Goal: Task Accomplishment & Management: Manage account settings

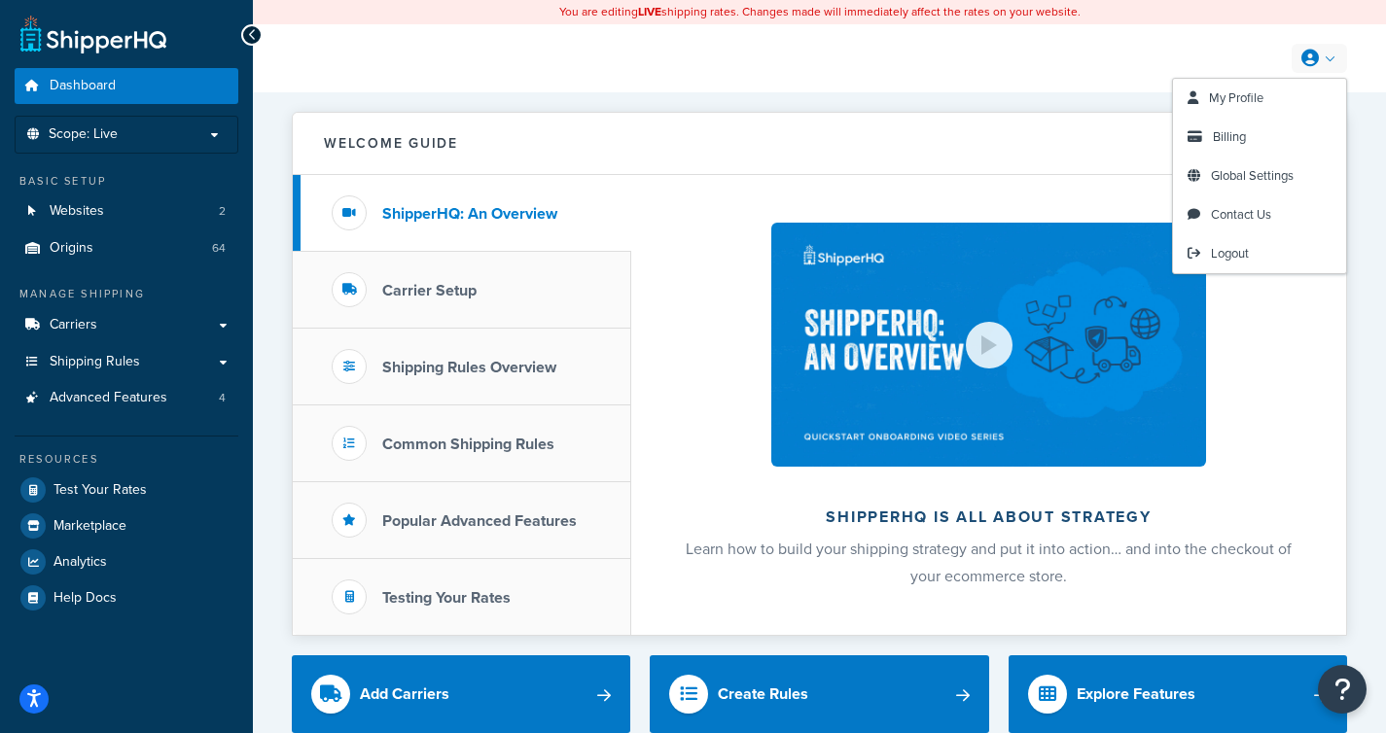
click at [1338, 64] on link at bounding box center [1319, 58] width 55 height 29
click at [1264, 138] on link "Billing" at bounding box center [1259, 137] width 173 height 39
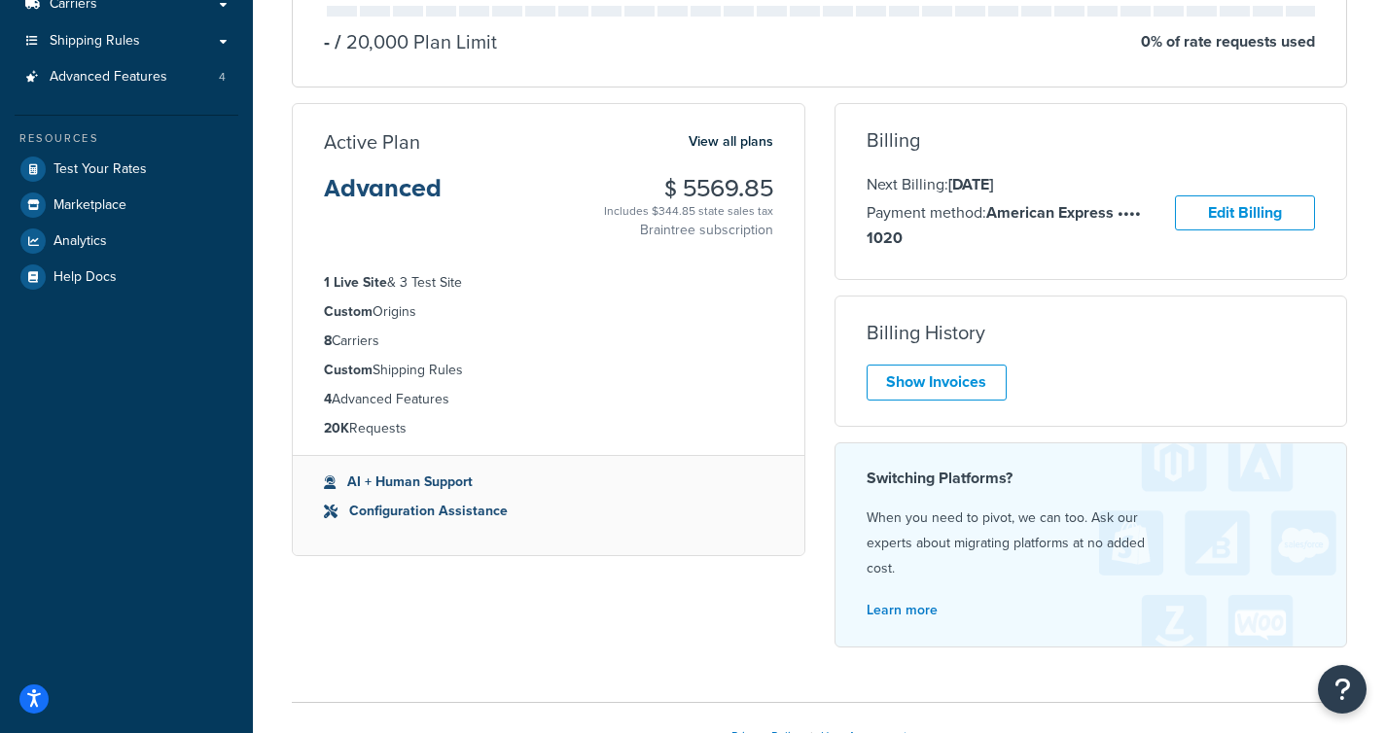
scroll to position [328, 0]
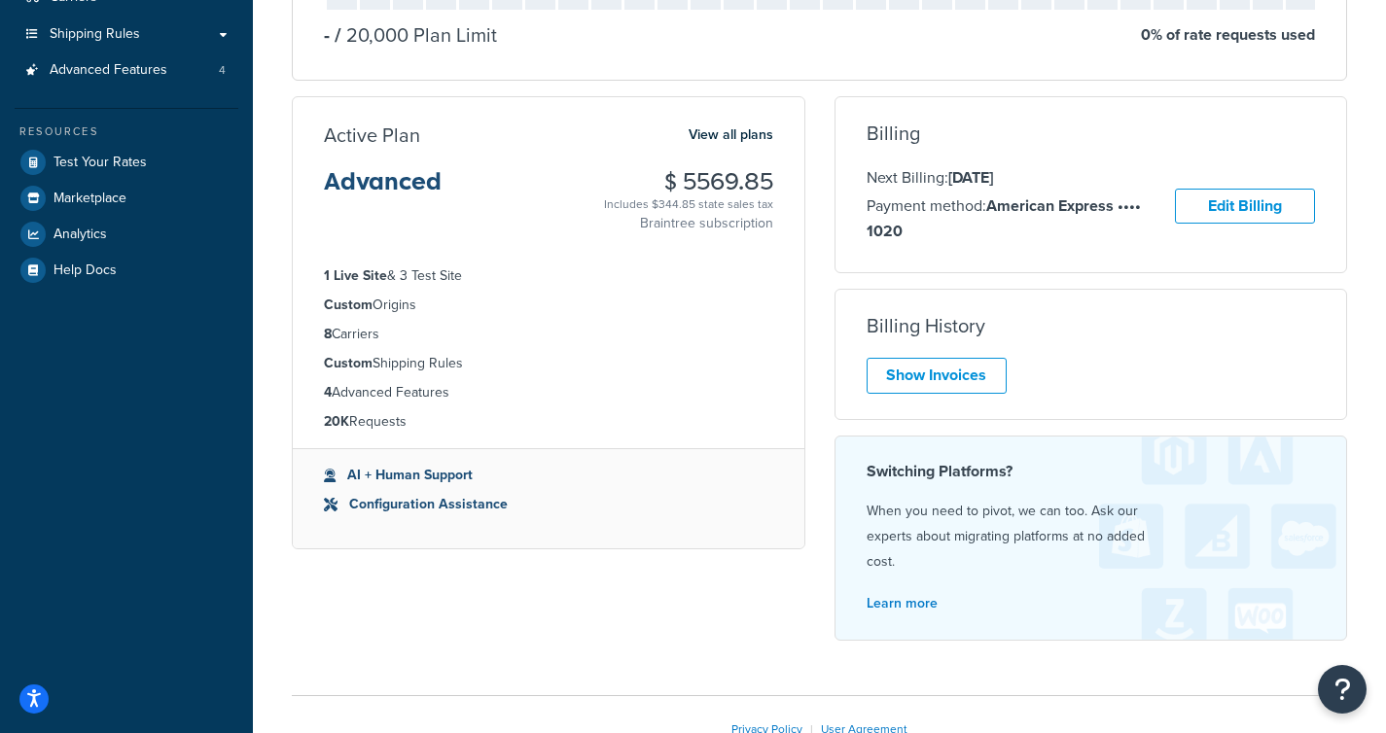
drag, startPoint x: 666, startPoint y: 181, endPoint x: 768, endPoint y: 182, distance: 102.1
click at [768, 182] on h3 "$ 5569.85" at bounding box center [688, 181] width 169 height 25
copy h3 "$ 5569.85"
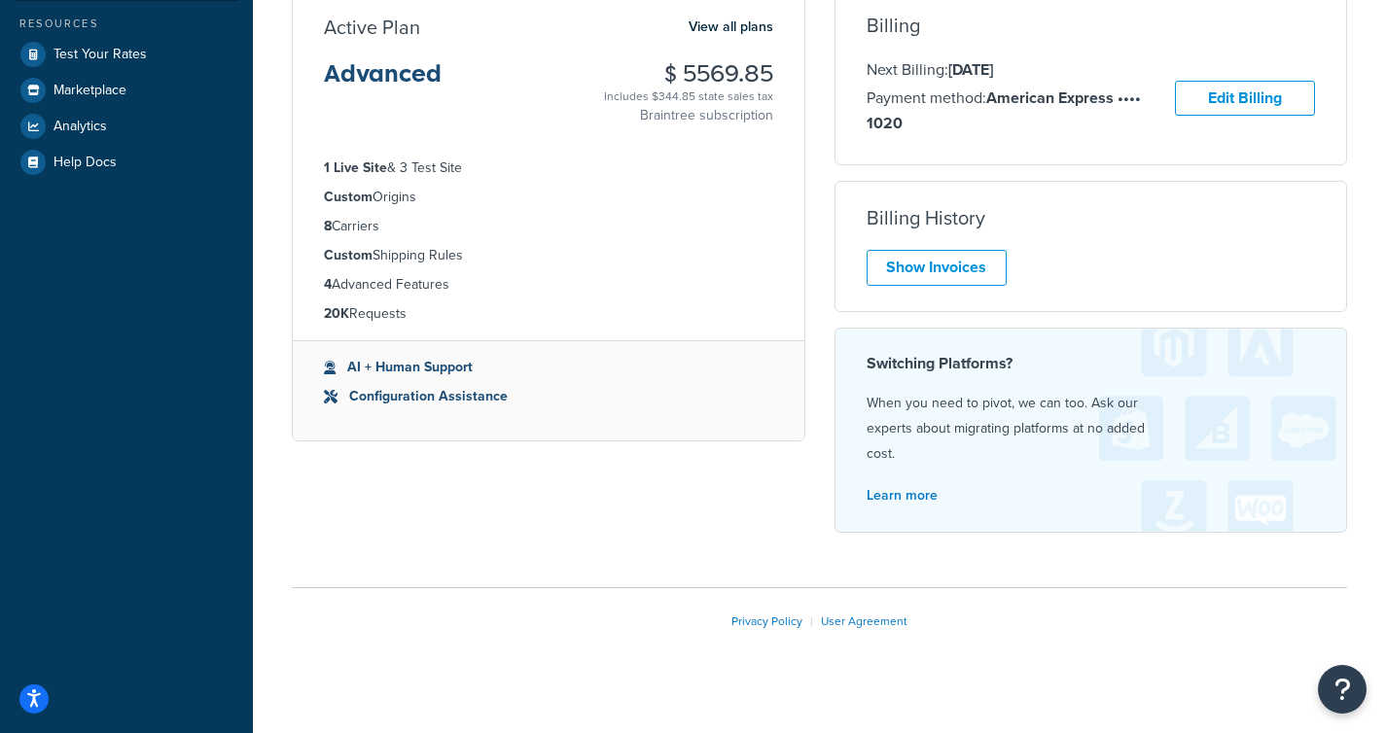
scroll to position [453, 0]
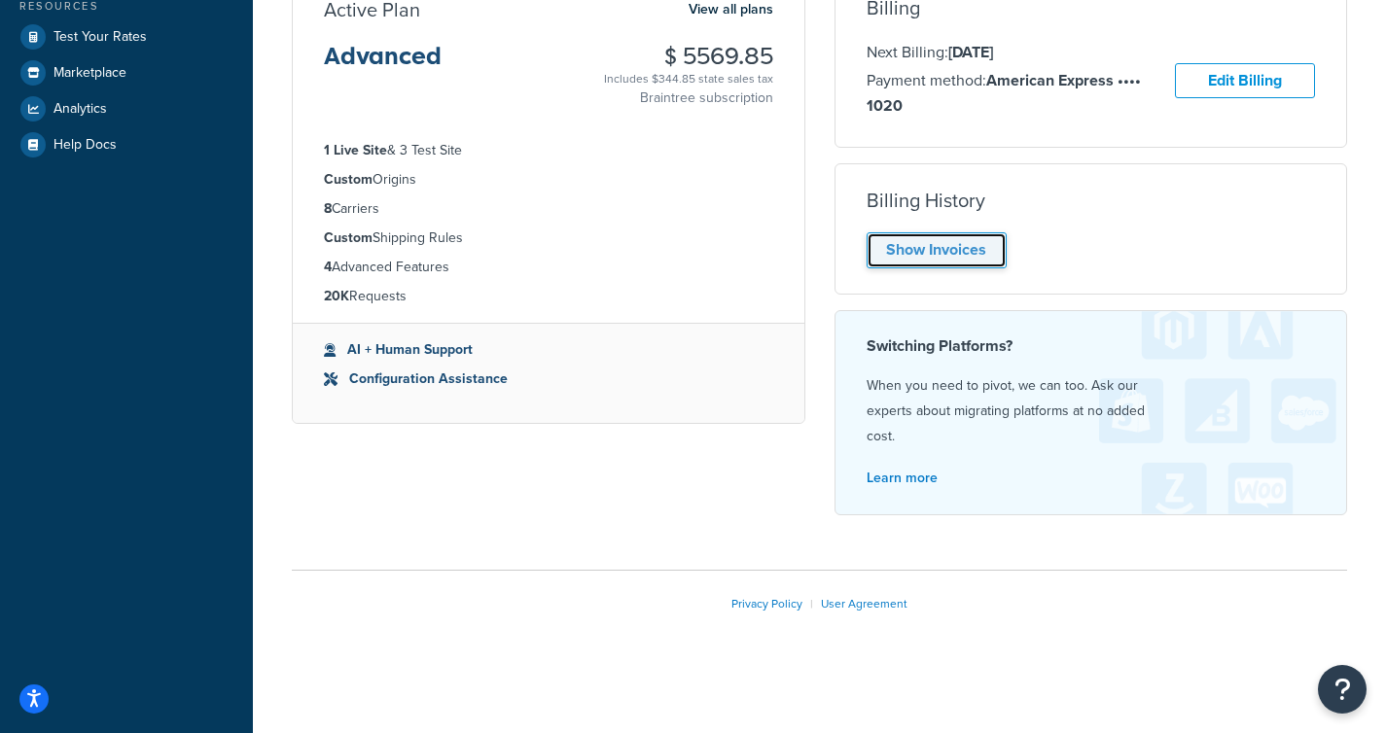
click at [970, 251] on link "Show Invoices" at bounding box center [937, 250] width 140 height 36
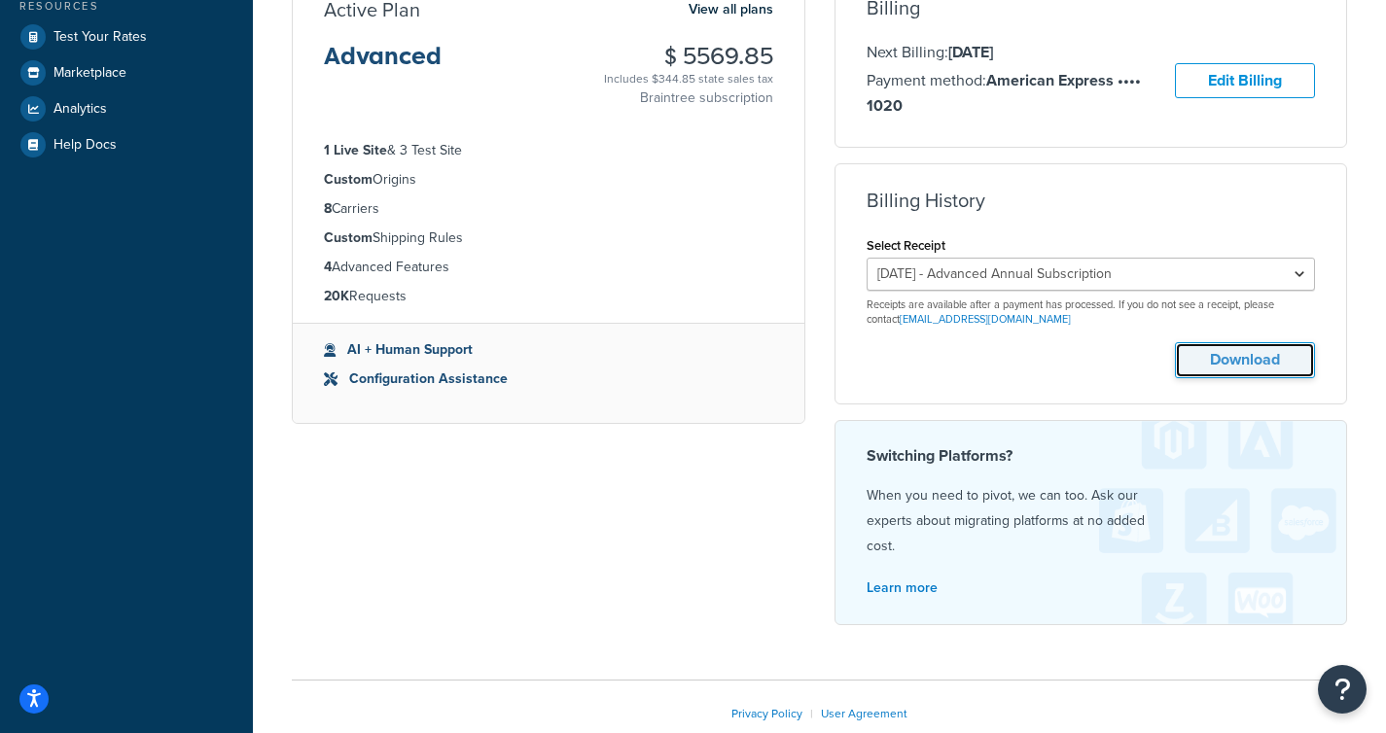
click at [1186, 355] on button "Download" at bounding box center [1245, 360] width 140 height 36
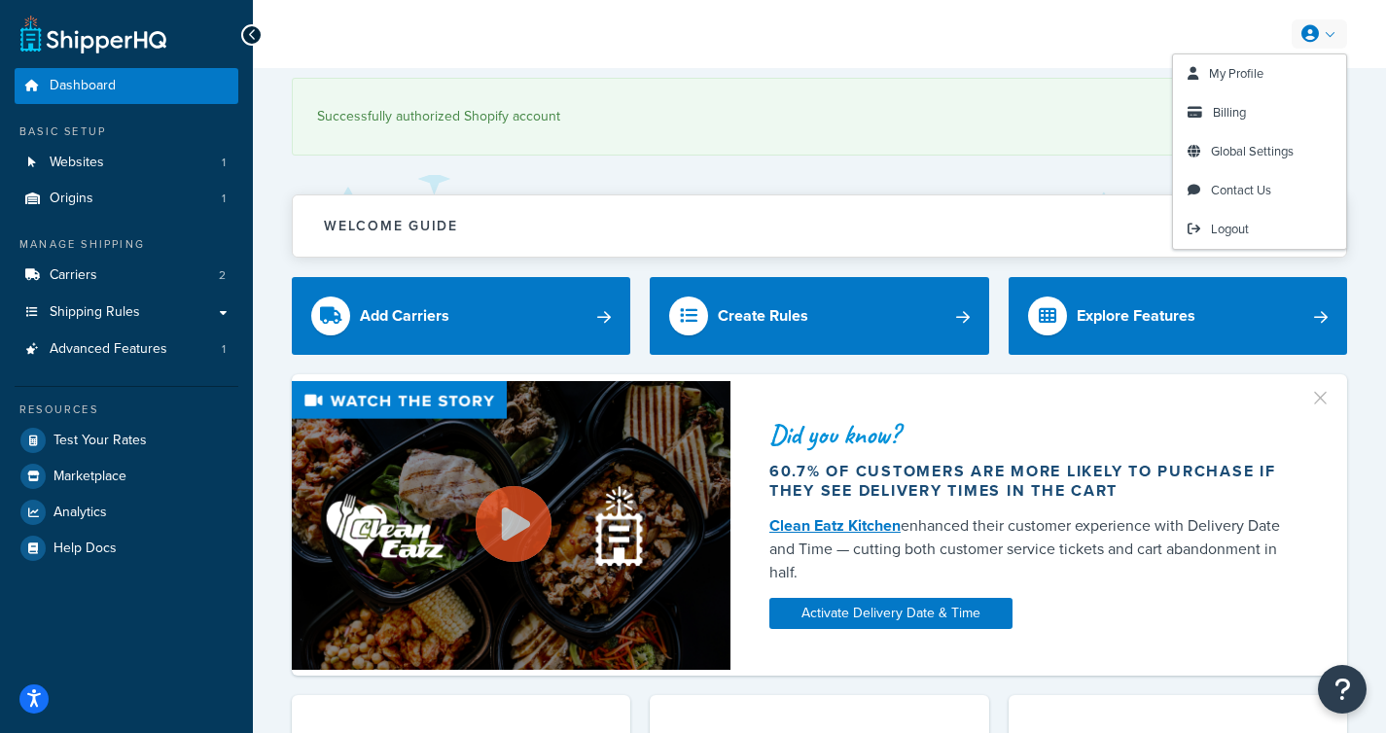
click at [1346, 43] on link at bounding box center [1319, 33] width 55 height 29
click at [1288, 113] on link "Billing" at bounding box center [1259, 112] width 173 height 39
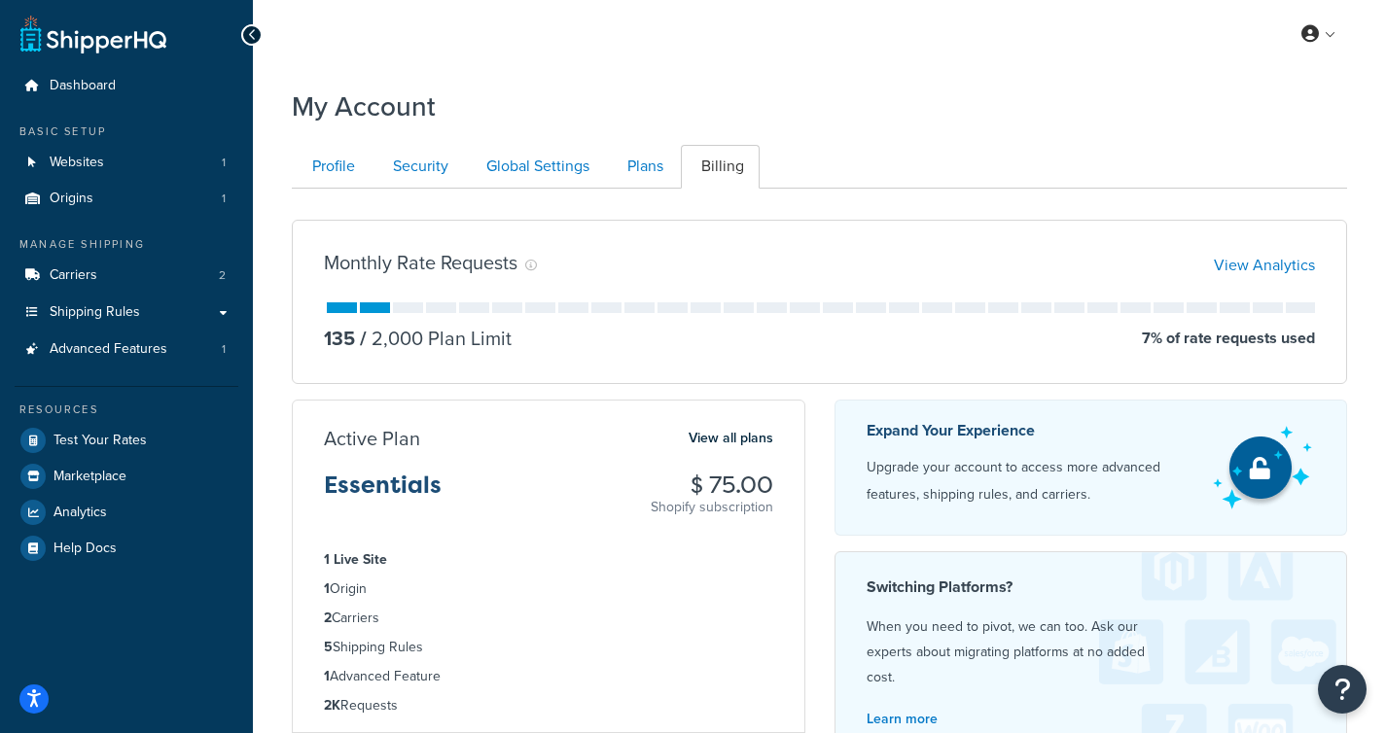
drag, startPoint x: 683, startPoint y: 479, endPoint x: 778, endPoint y: 481, distance: 95.3
click at [778, 481] on div "Active Plan View all plans Essentials $ 75.00 Shopify subscription" at bounding box center [549, 471] width 512 height 91
copy h3 "$ 75.00"
